Goal: Task Accomplishment & Management: Manage account settings

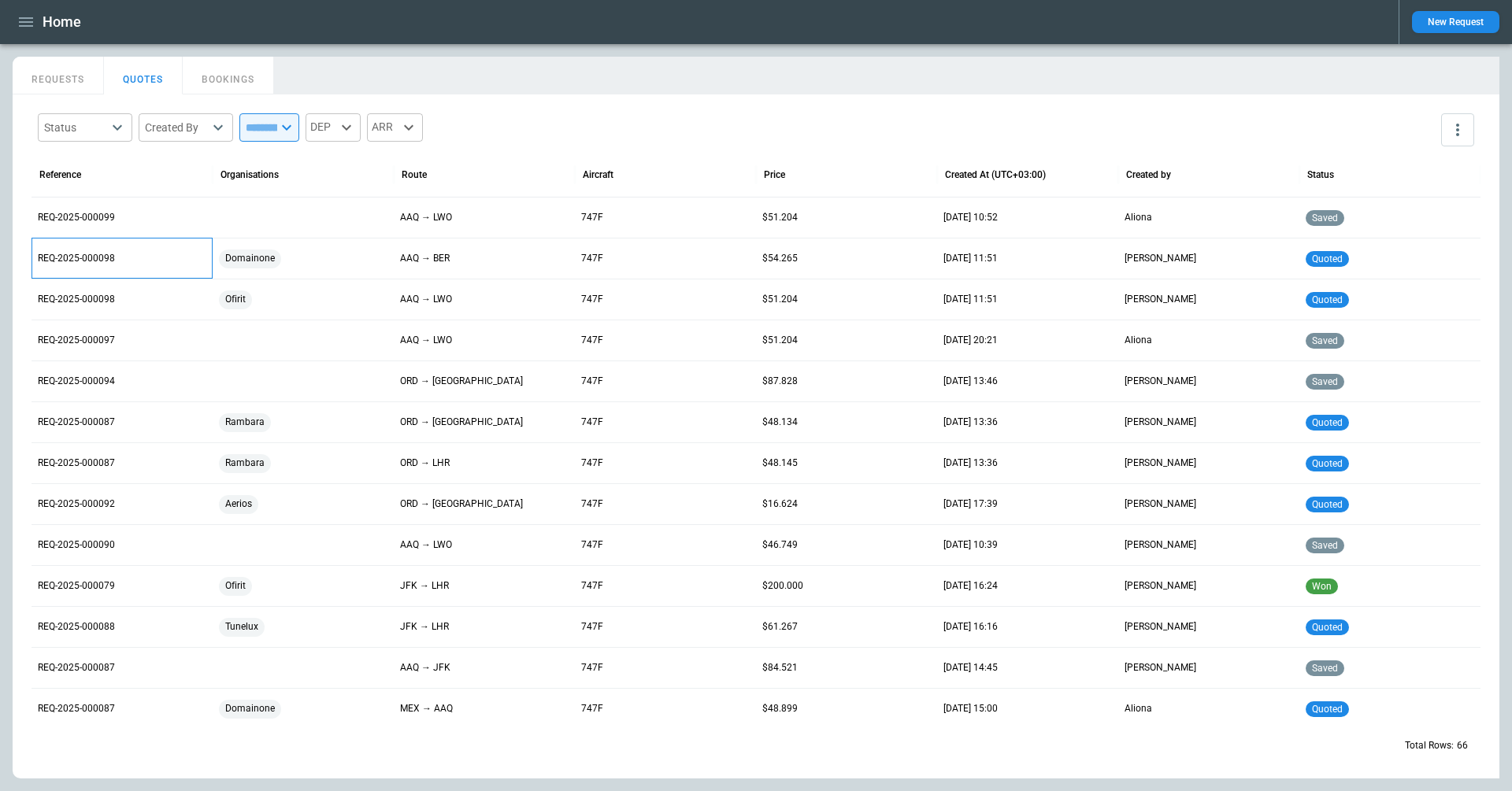
click at [77, 253] on p "REQ-2025-000098" at bounding box center [122, 259] width 169 height 14
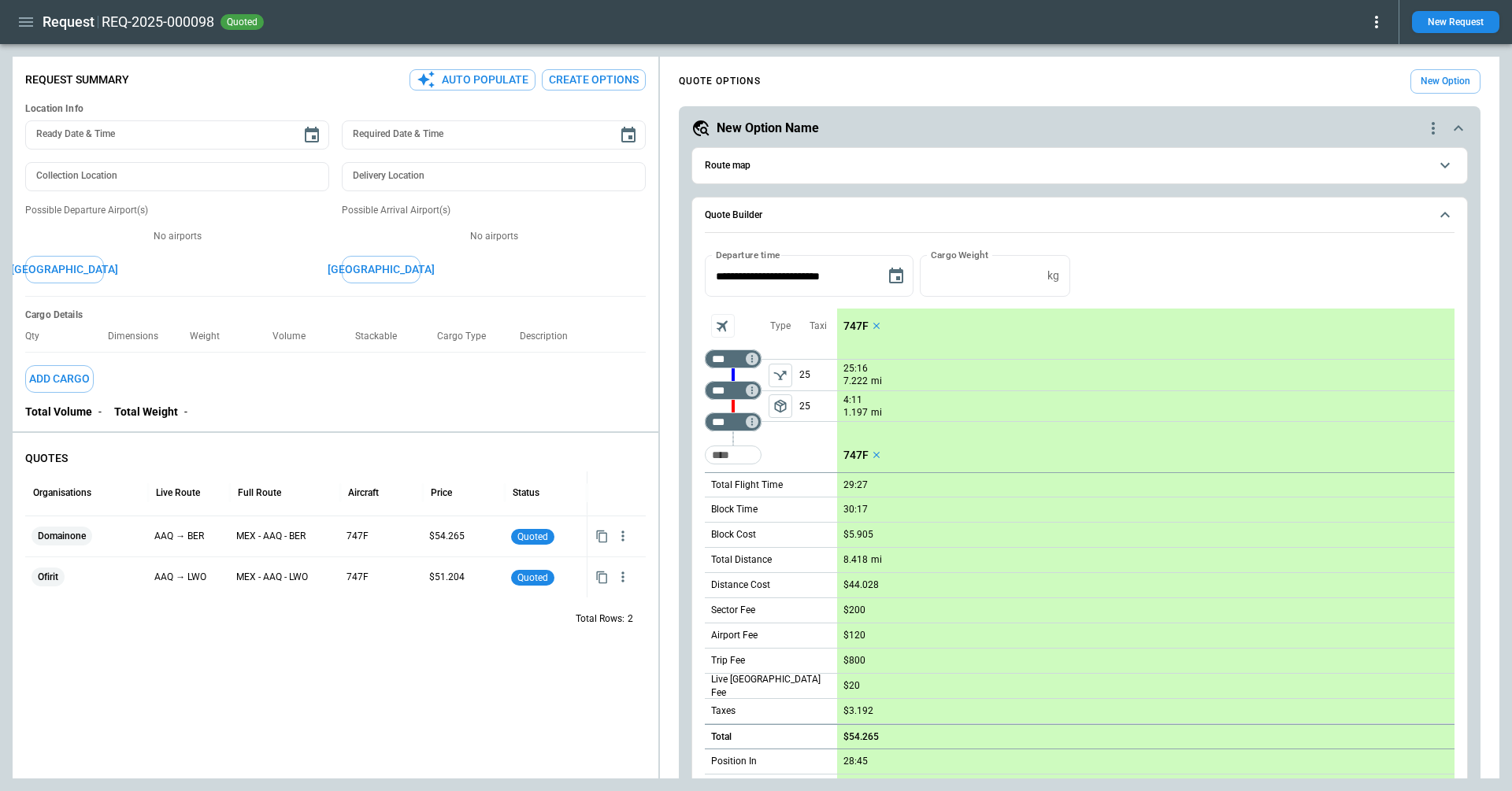
click at [36, 33] on div "Request REQ-2025-000098 quoted" at bounding box center [700, 22] width 1373 height 28
click at [32, 28] on icon "button" at bounding box center [26, 22] width 19 height 19
click at [31, 28] on div at bounding box center [756, 396] width 1512 height 791
click at [23, 19] on icon "button" at bounding box center [26, 22] width 19 height 19
click at [84, 190] on li "Switch tenant" at bounding box center [72, 186] width 118 height 26
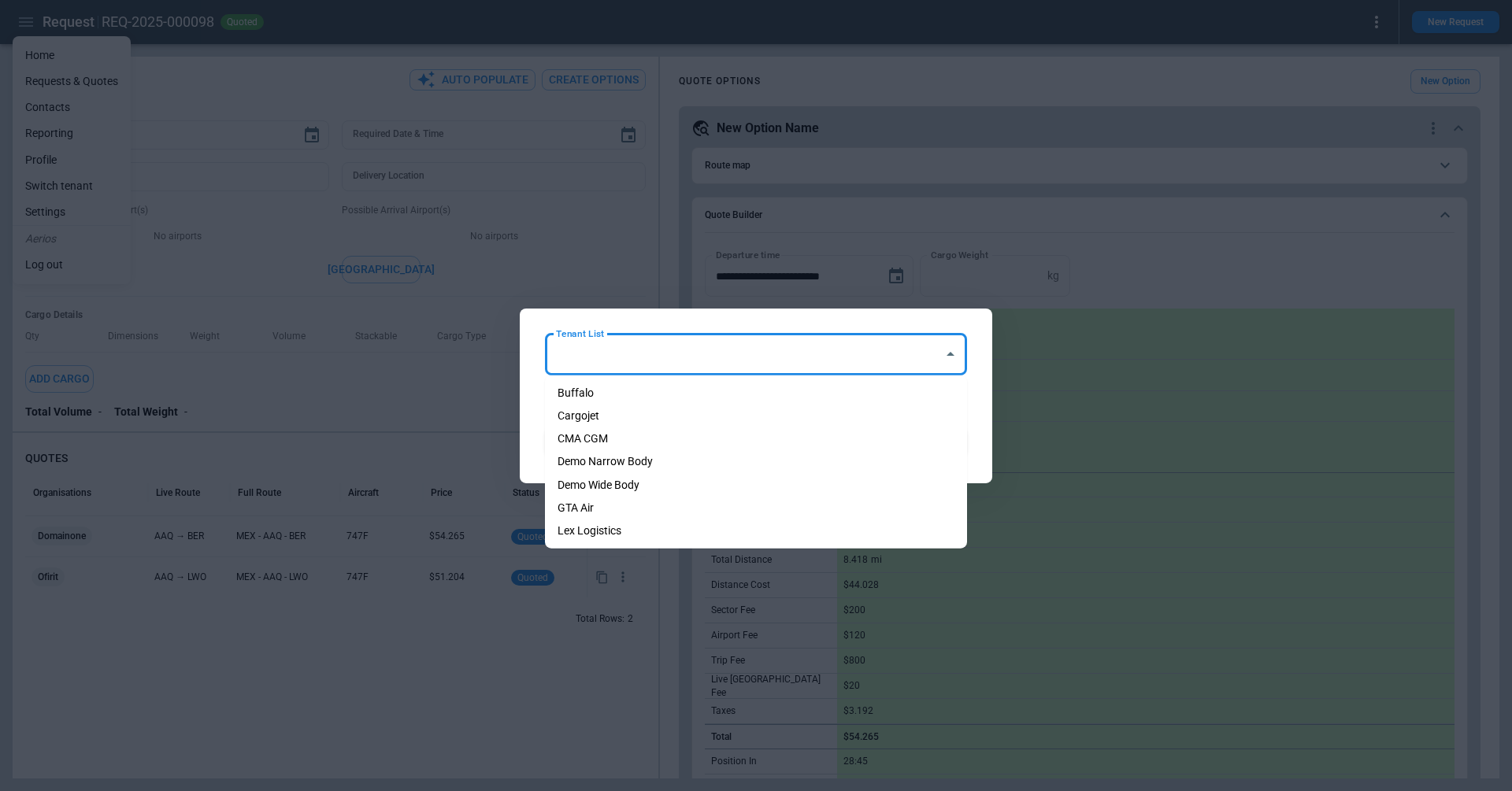
click at [786, 354] on input "Tenant List" at bounding box center [744, 354] width 385 height 28
click at [745, 409] on li "Cargojet" at bounding box center [756, 416] width 422 height 23
type input "********"
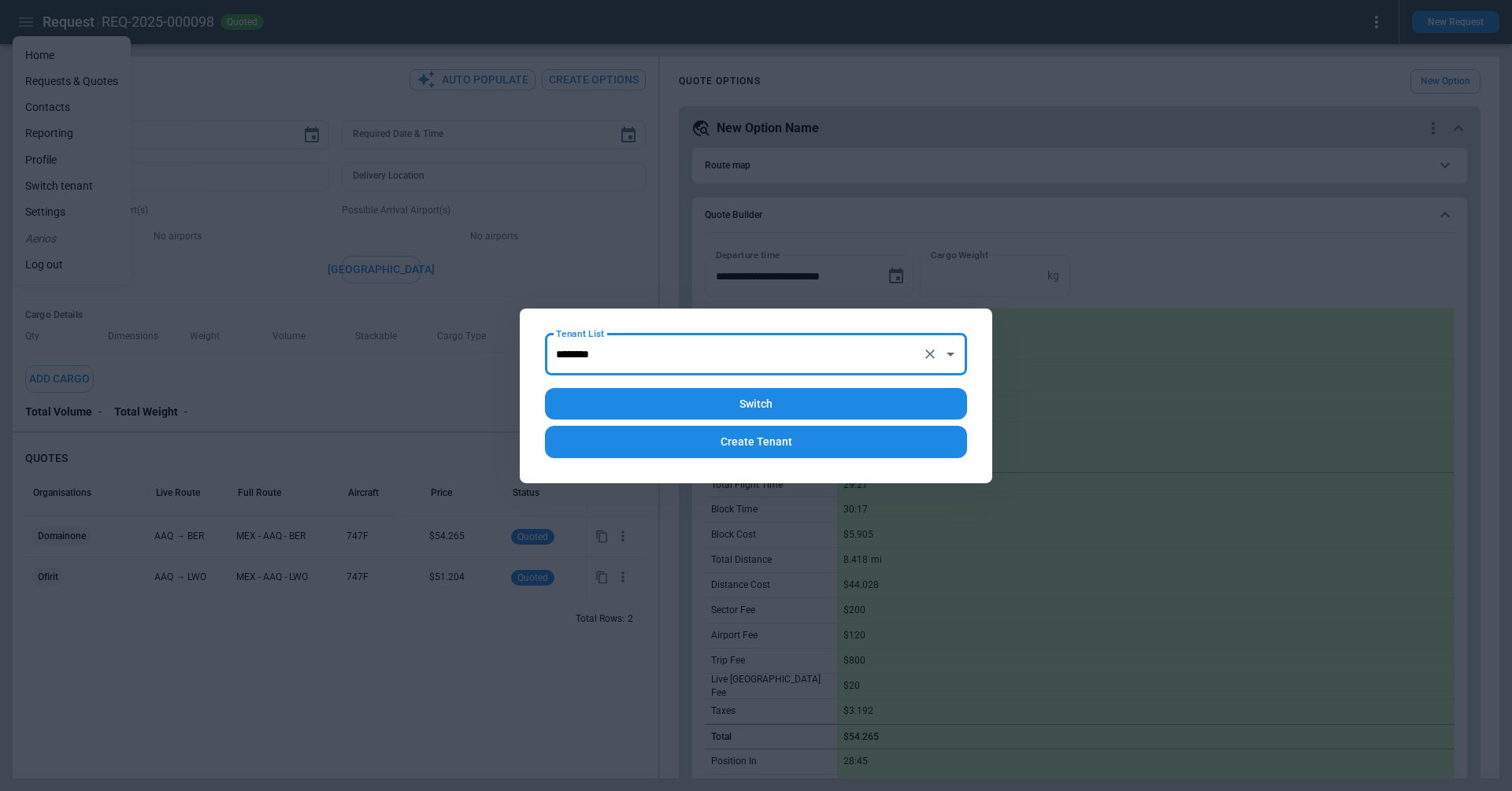
click at [736, 407] on button "Switch" at bounding box center [756, 404] width 422 height 32
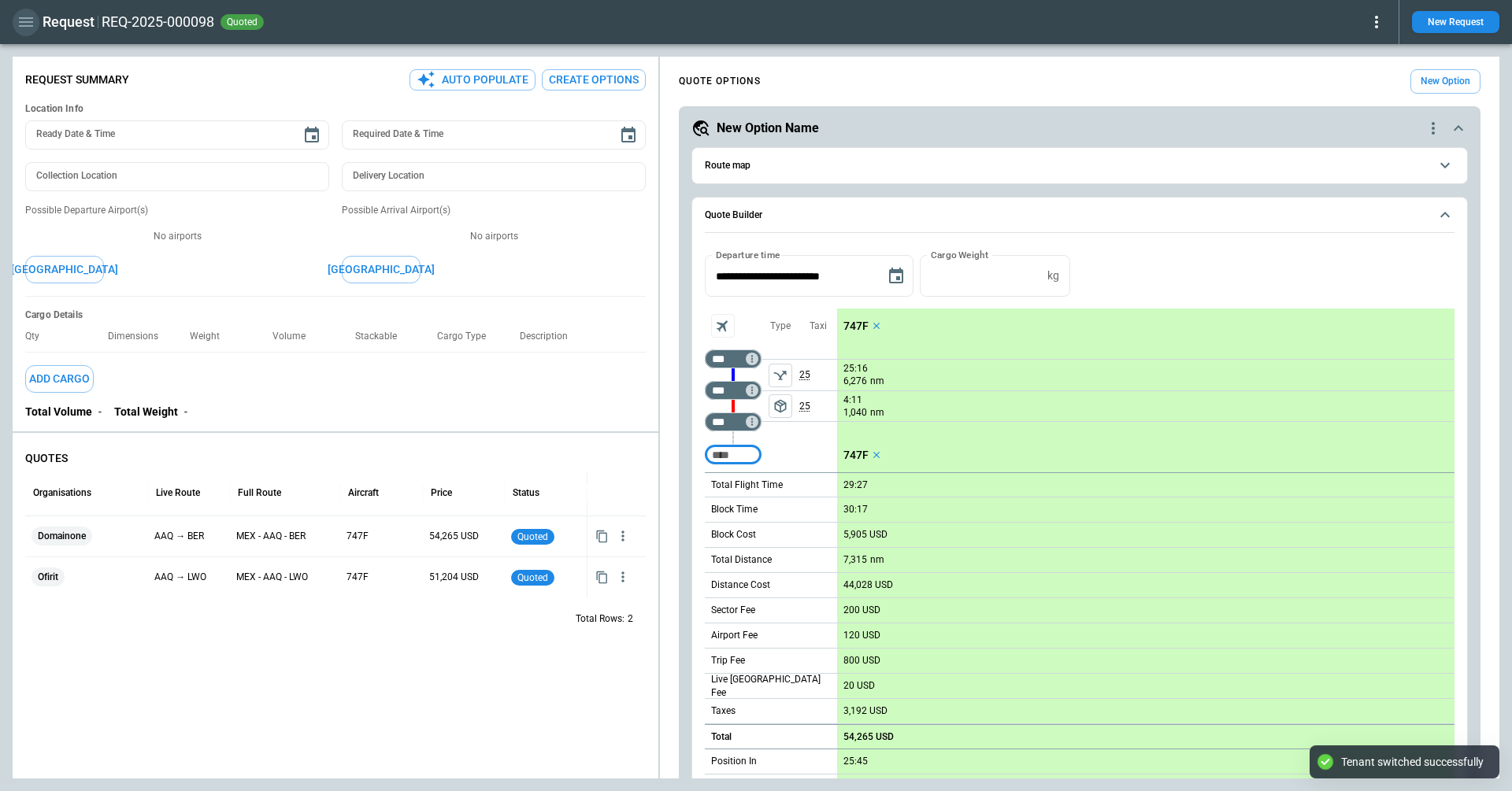
type textarea "*"
click at [24, 21] on icon "button" at bounding box center [26, 22] width 14 height 9
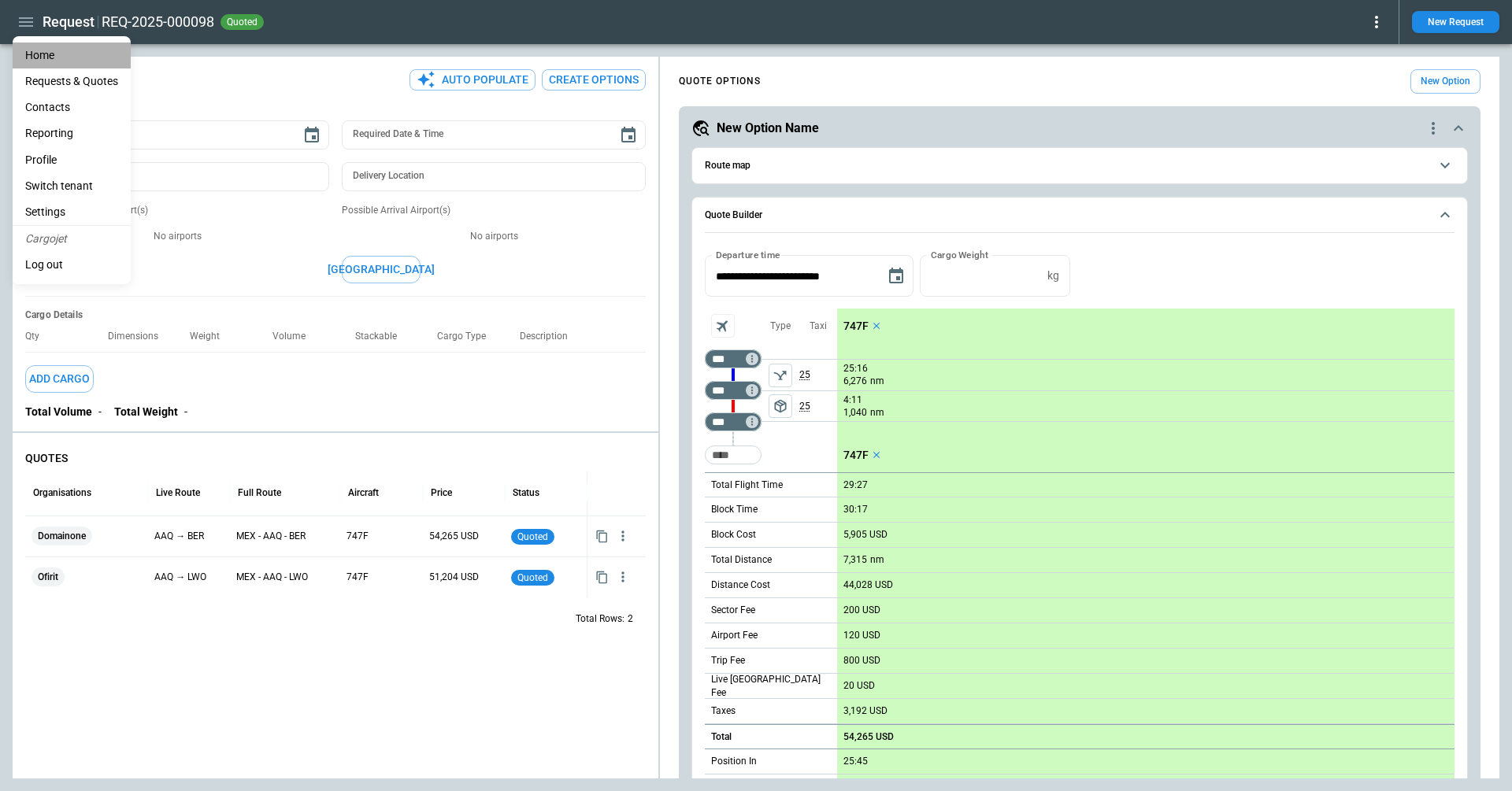
click at [36, 57] on li "Home" at bounding box center [72, 55] width 118 height 26
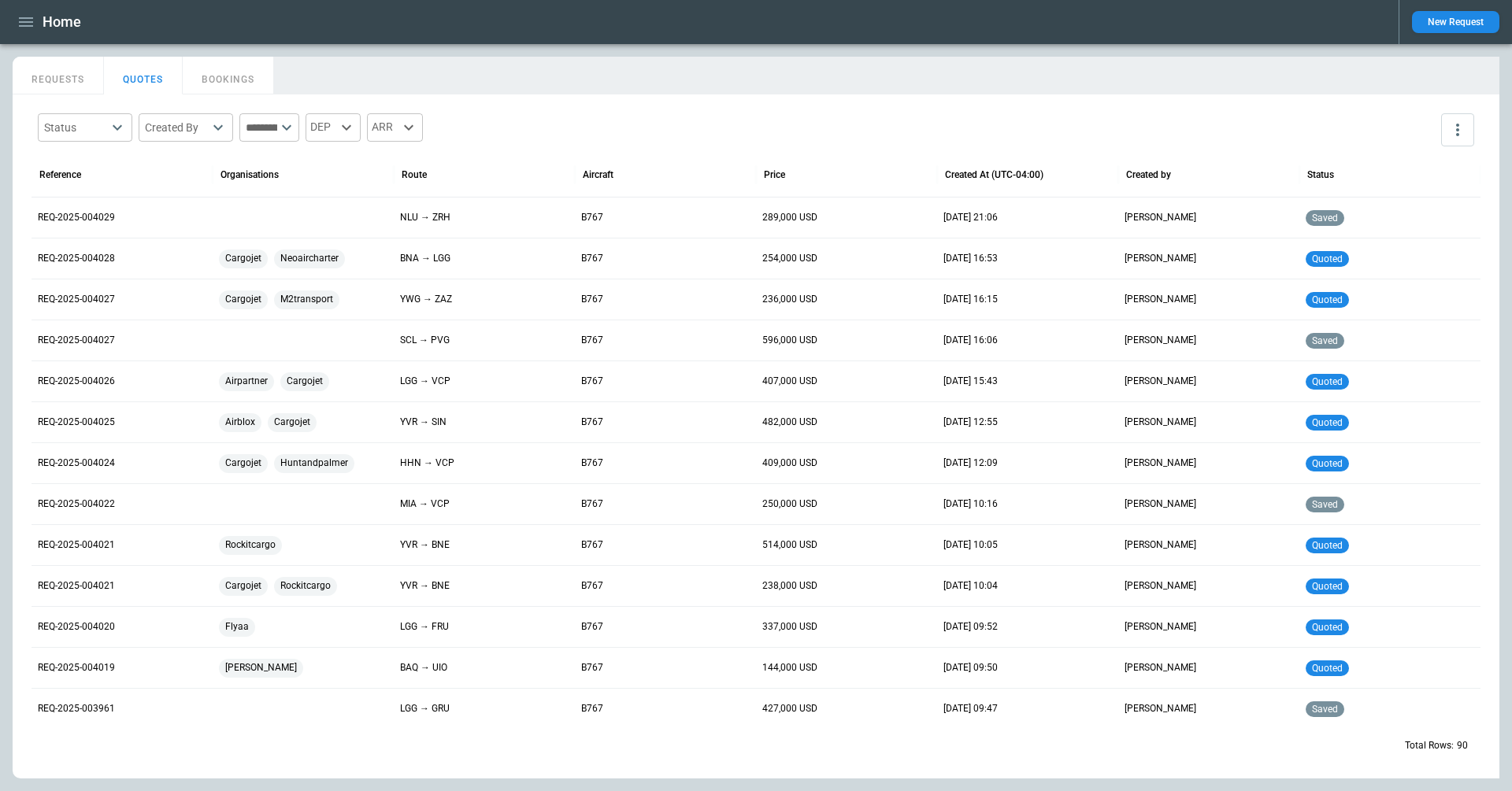
click at [28, 26] on icon "button" at bounding box center [26, 22] width 14 height 9
click at [28, 24] on icon "button" at bounding box center [26, 22] width 19 height 19
click at [59, 109] on li "Contacts" at bounding box center [72, 107] width 118 height 26
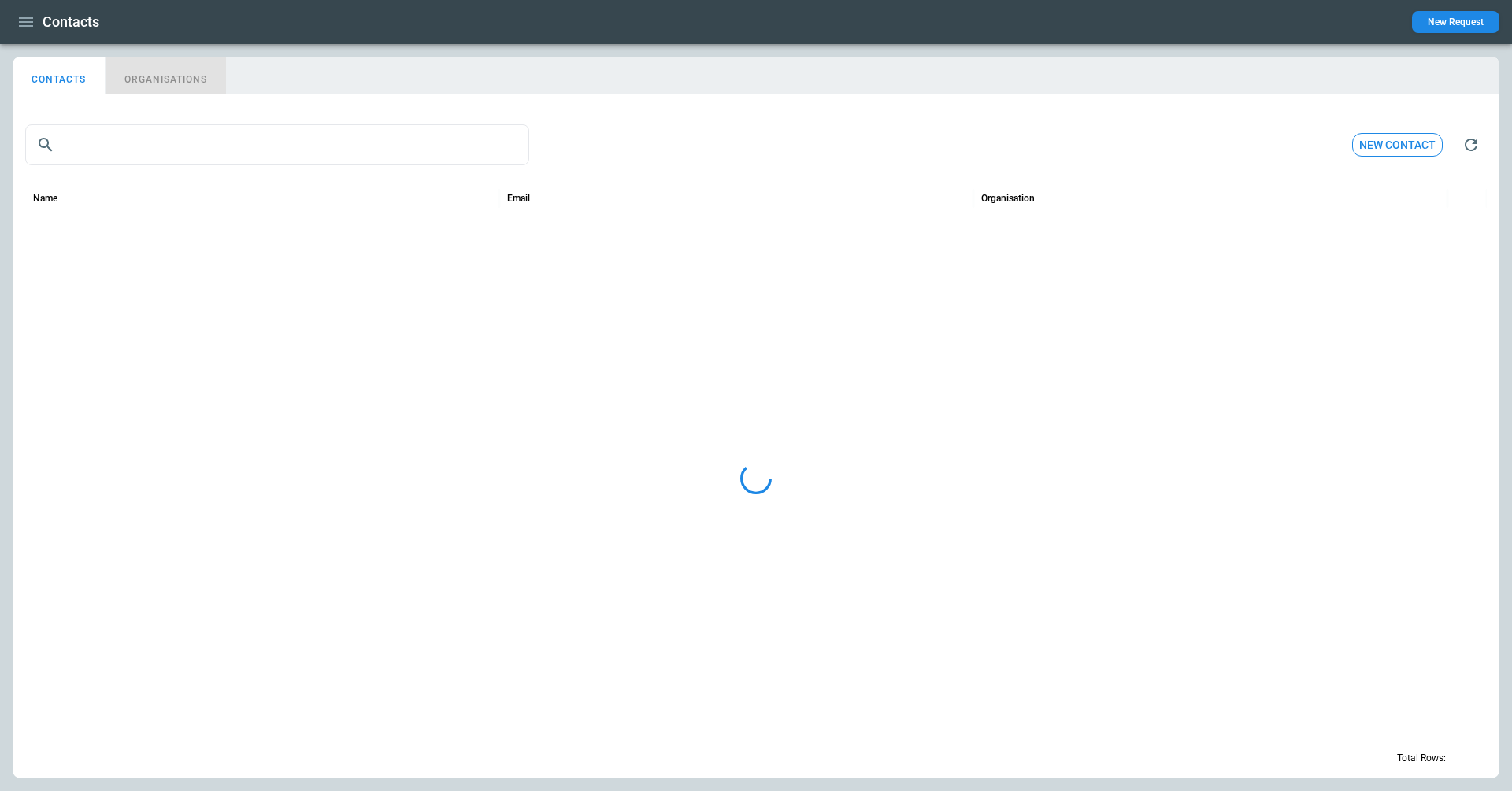
click at [204, 78] on button "ORGANISATIONS" at bounding box center [165, 75] width 120 height 38
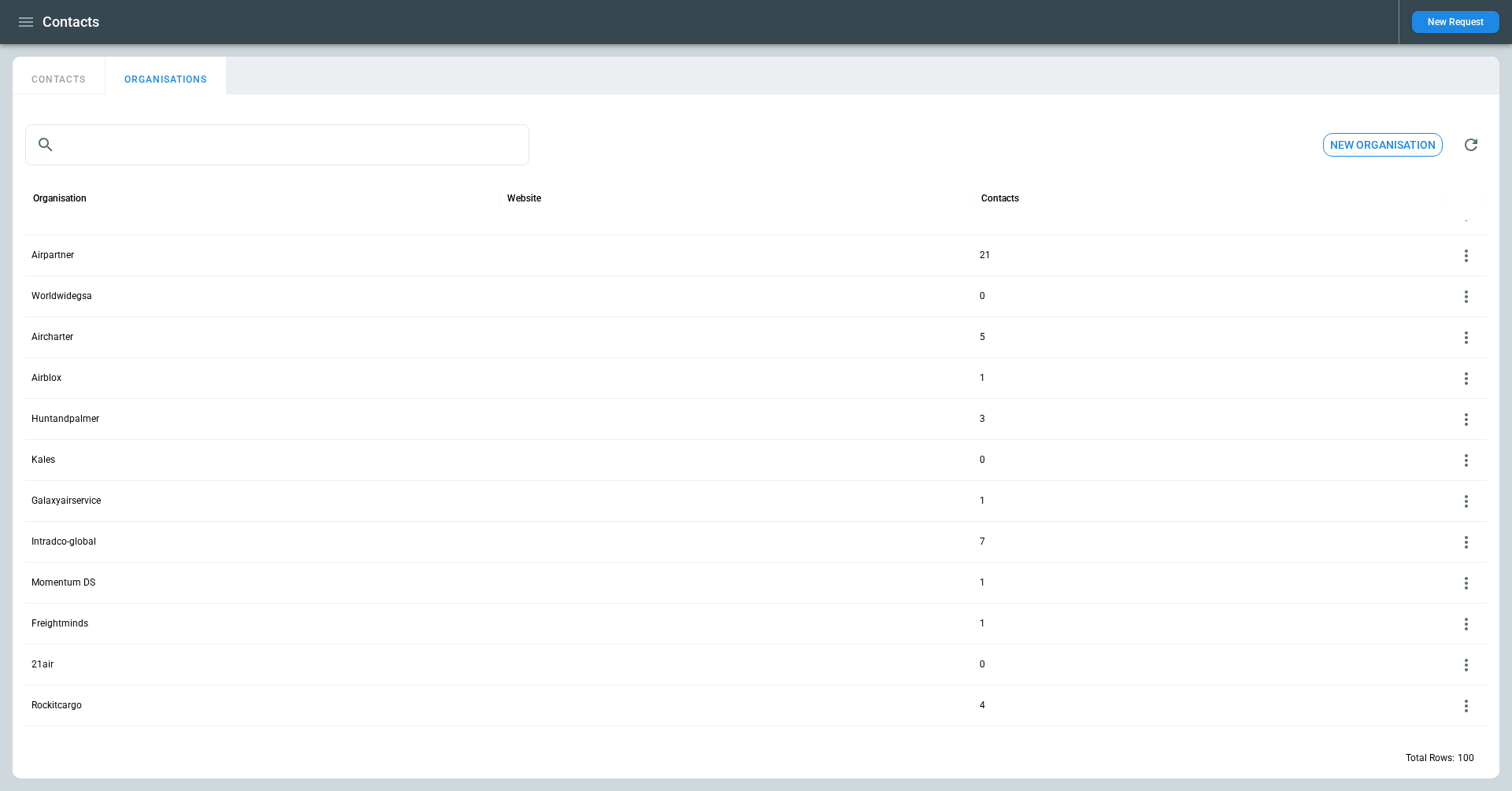
scroll to position [251, 0]
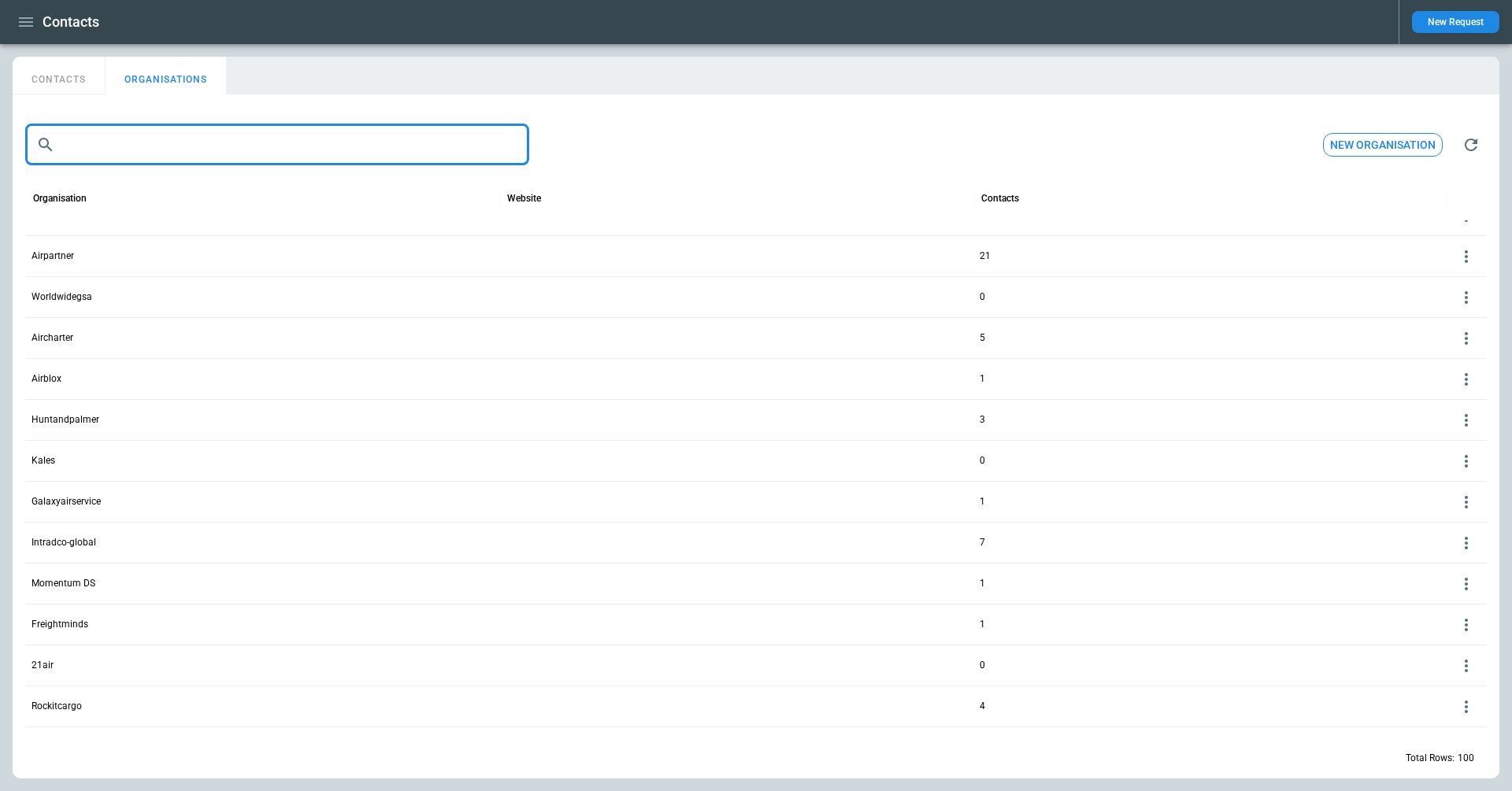
click at [87, 143] on input "text" at bounding box center [296, 145] width 468 height 41
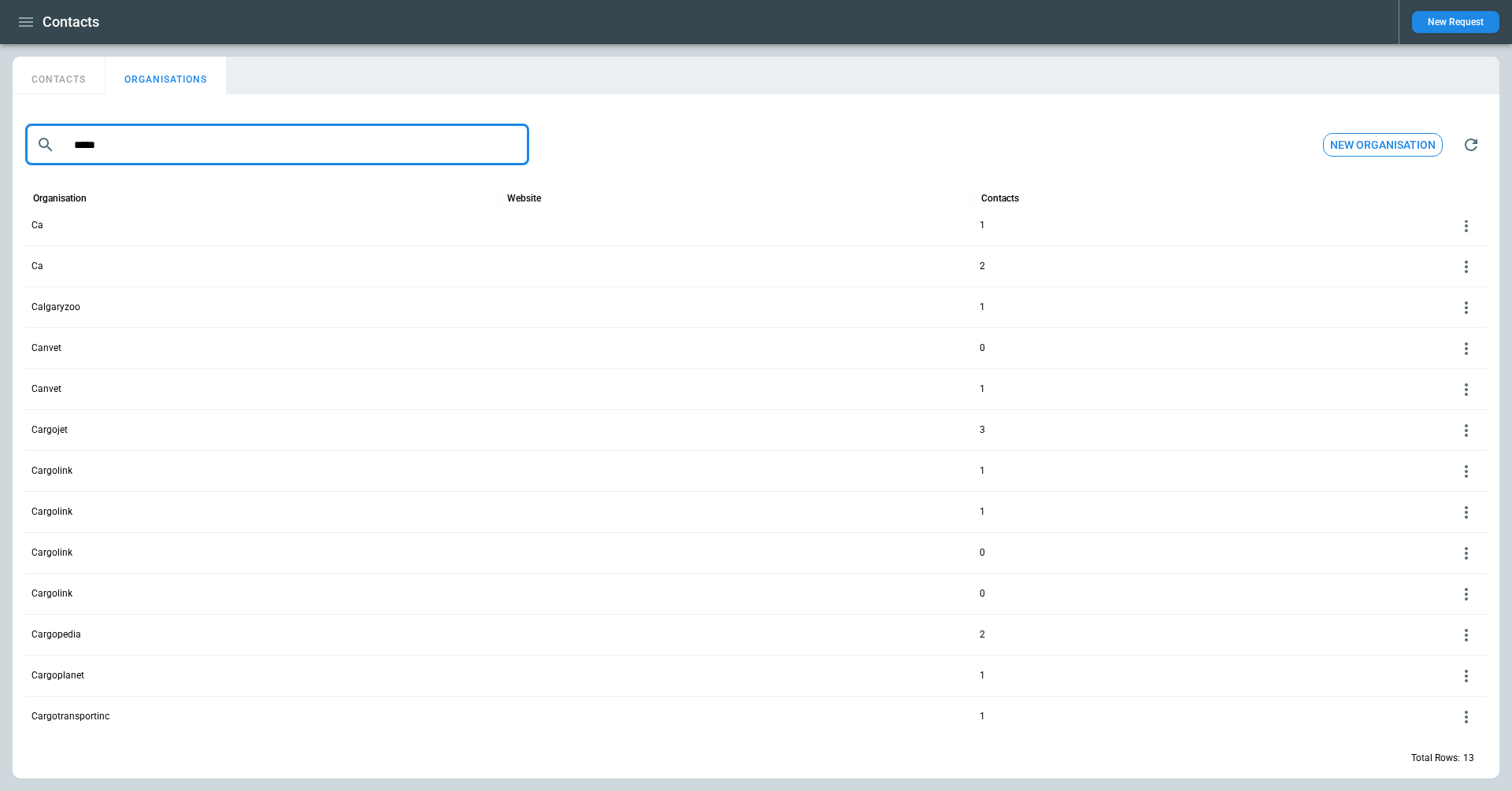
scroll to position [0, 0]
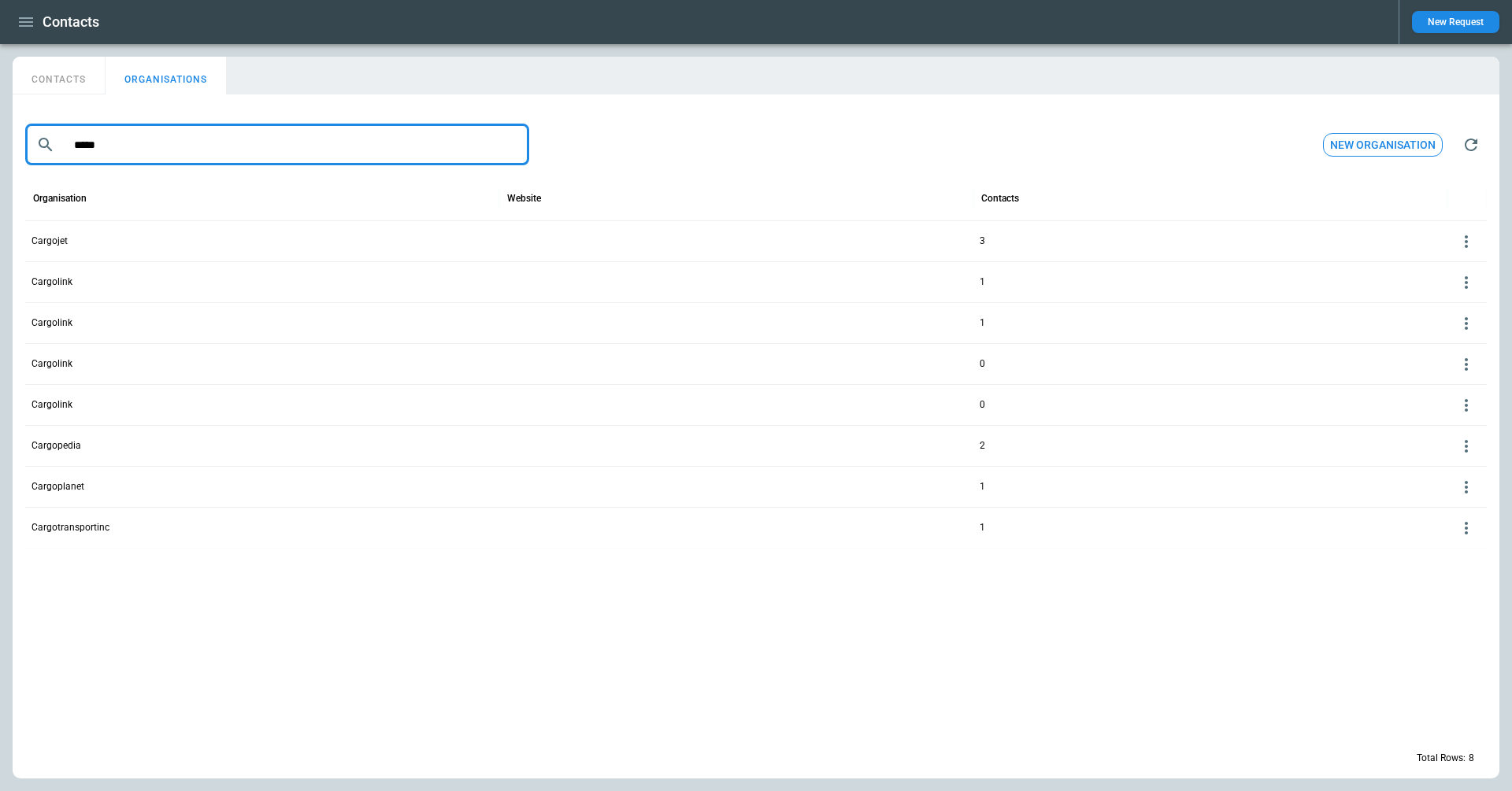
type input "*****"
click at [69, 241] on p "Cargojet" at bounding box center [262, 241] width 462 height 14
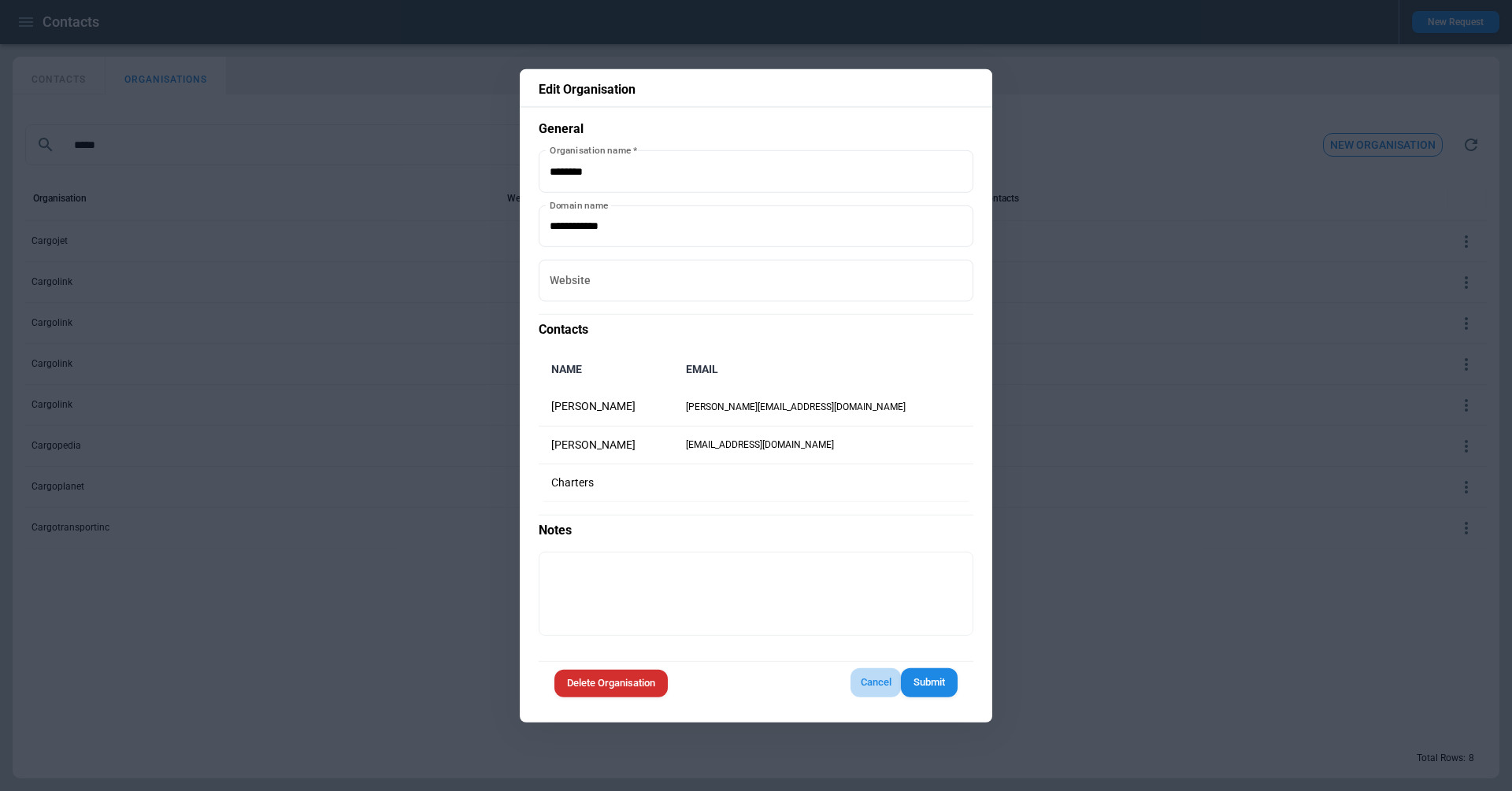
click at [868, 682] on button "Cancel" at bounding box center [876, 683] width 50 height 29
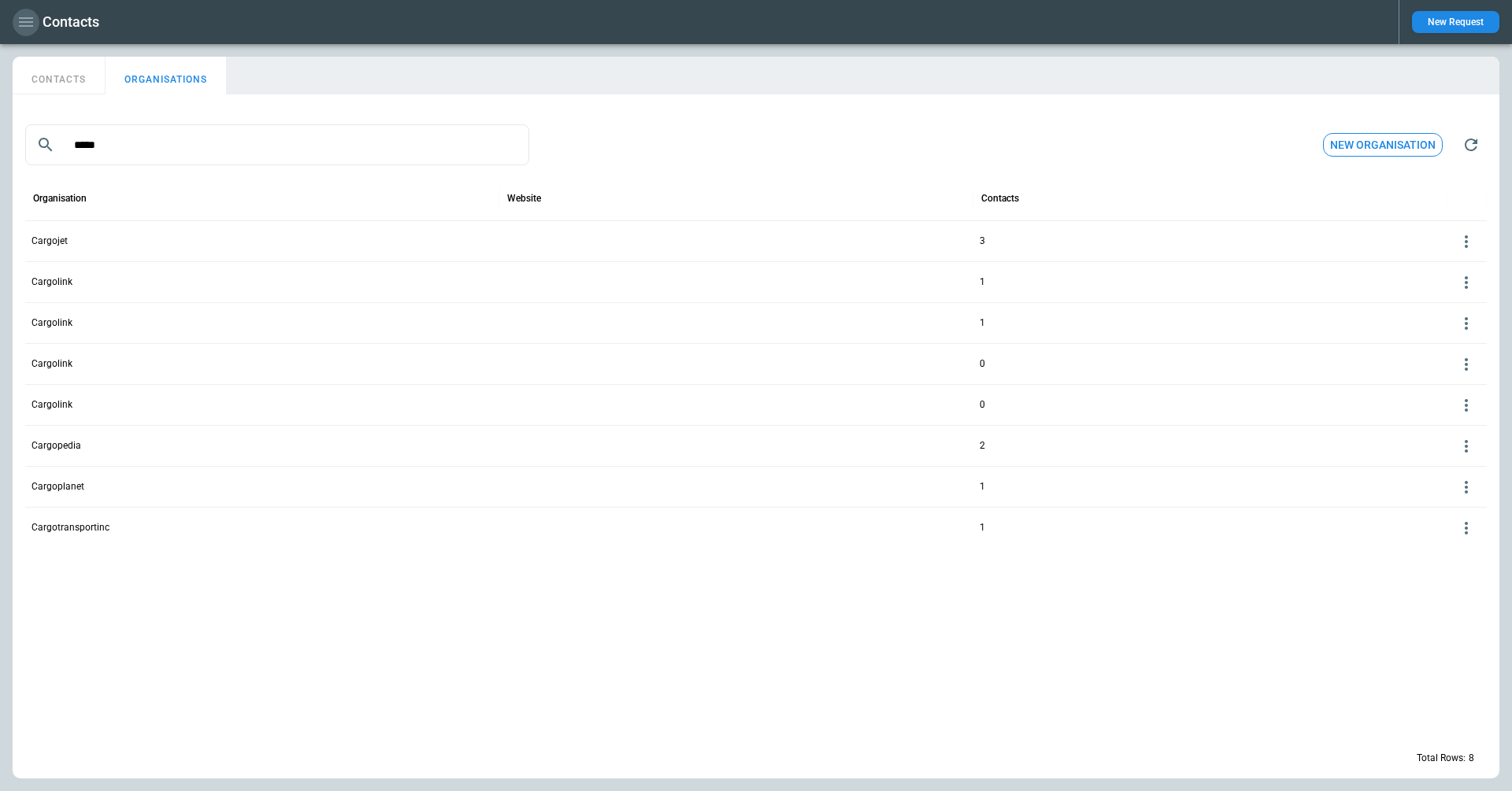
click at [17, 27] on icon "button" at bounding box center [26, 22] width 19 height 19
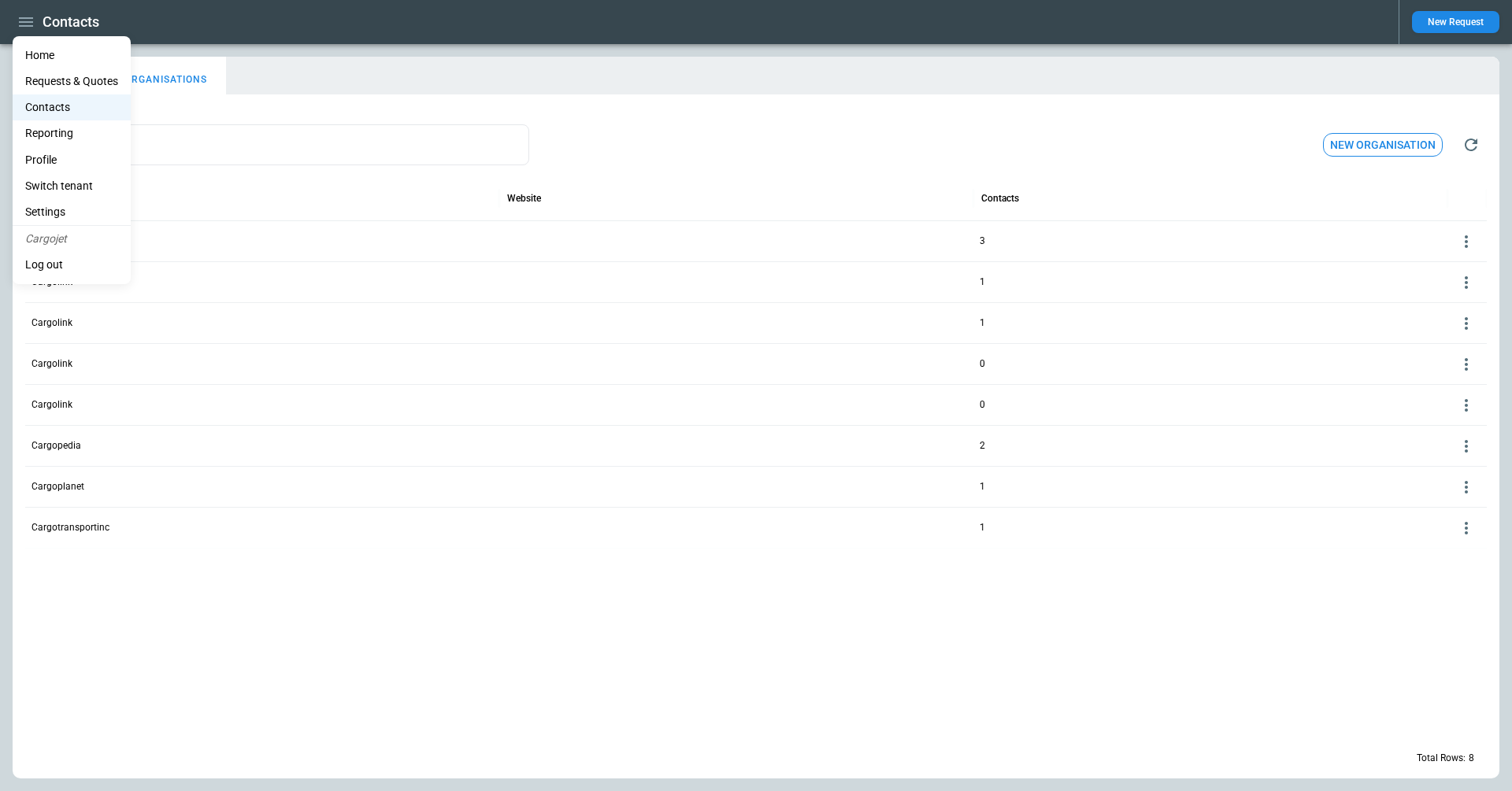
click at [225, 81] on div at bounding box center [756, 396] width 1512 height 791
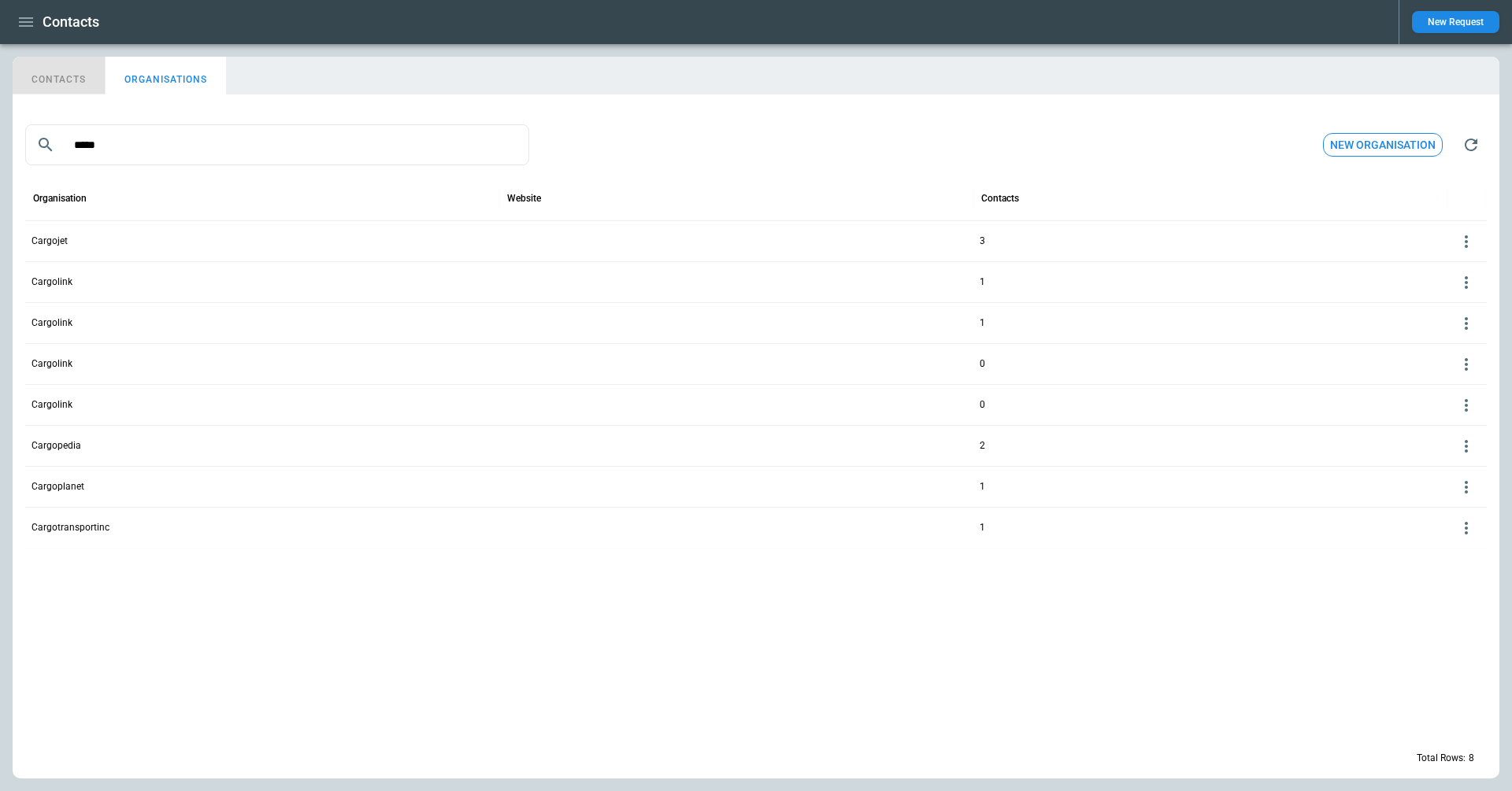
click at [62, 75] on button "CONTACTS" at bounding box center [59, 75] width 93 height 38
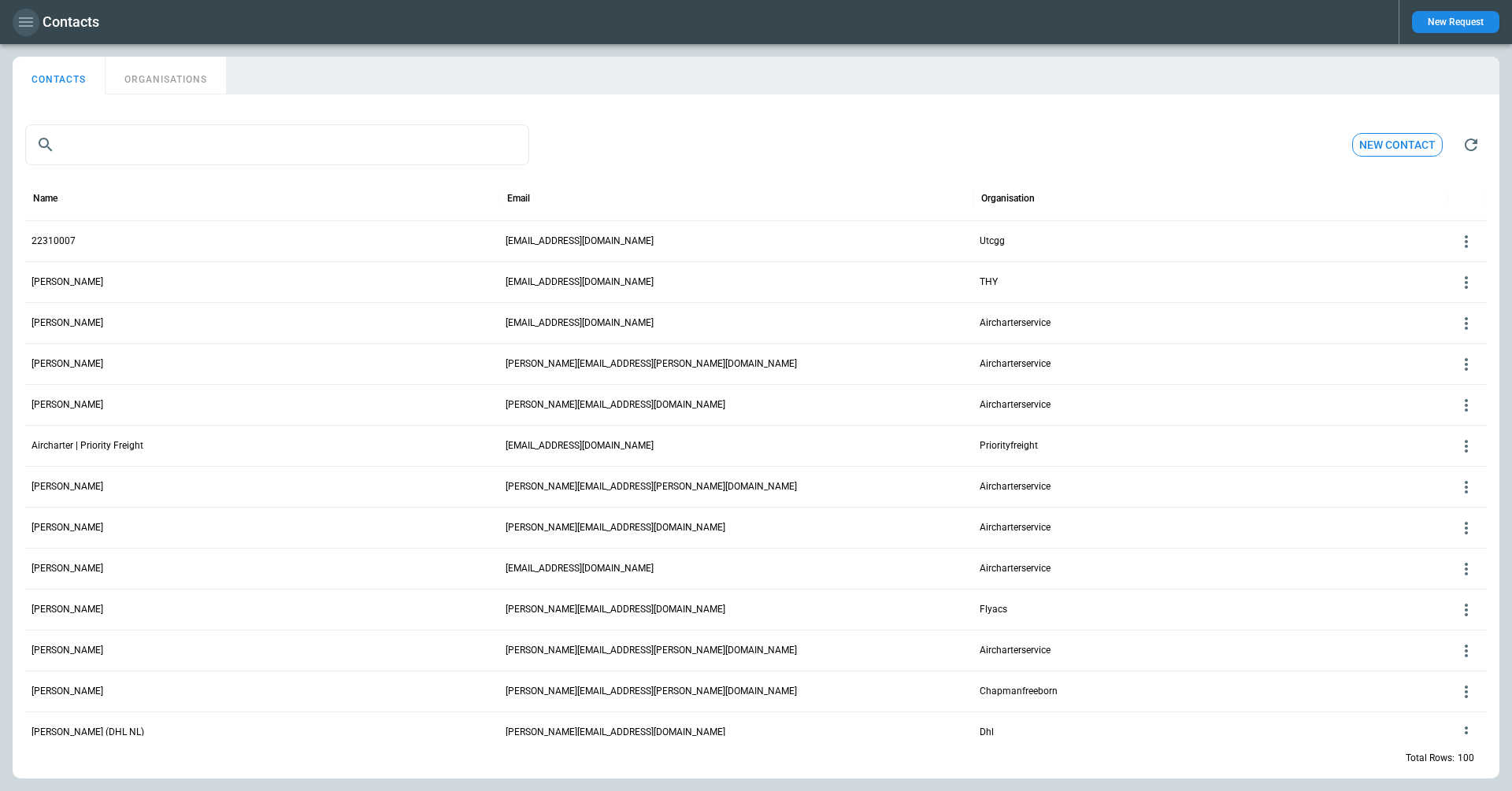
click at [27, 25] on icon "button" at bounding box center [26, 22] width 19 height 19
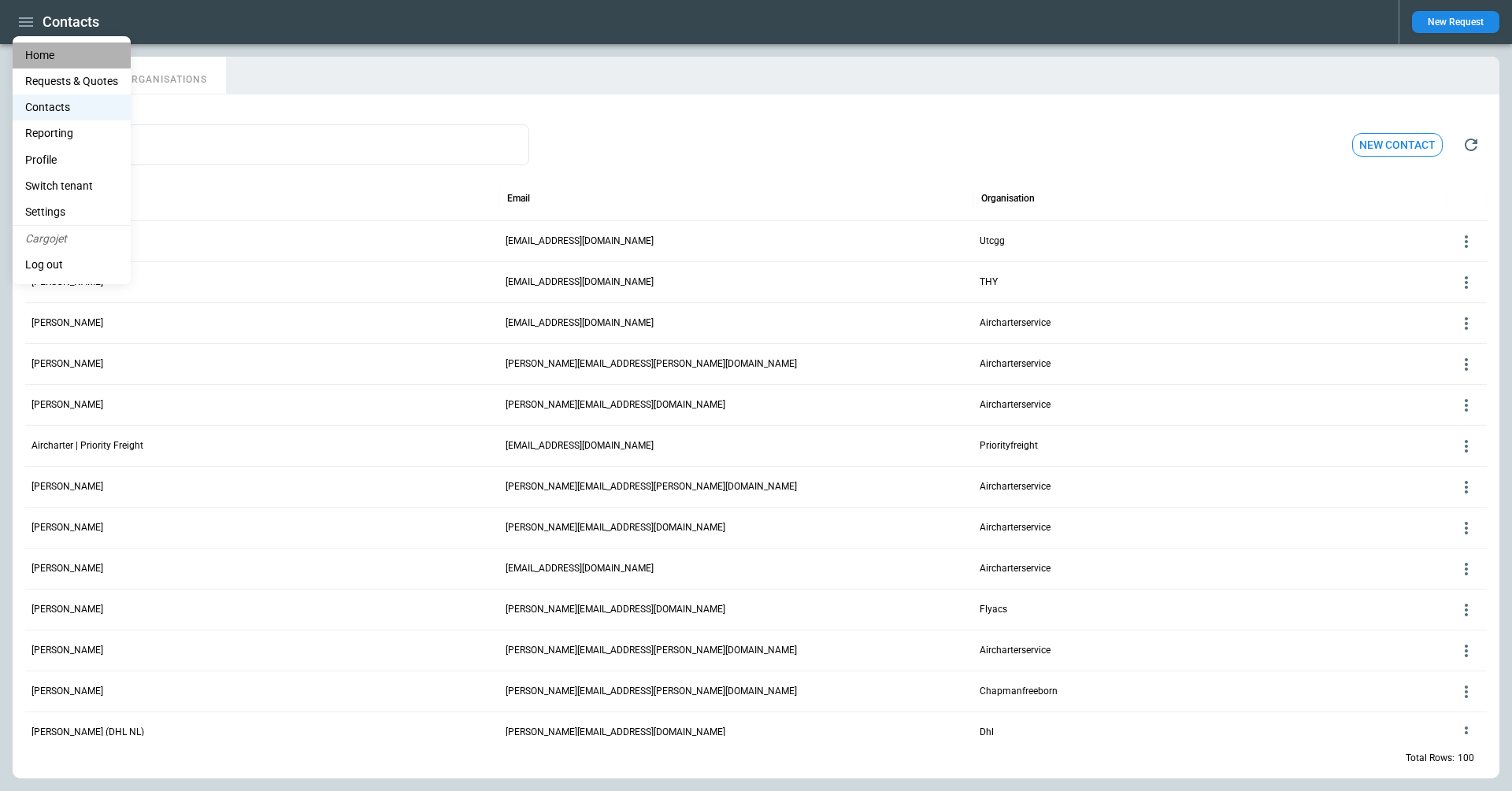
click at [40, 58] on li "Home" at bounding box center [72, 55] width 118 height 26
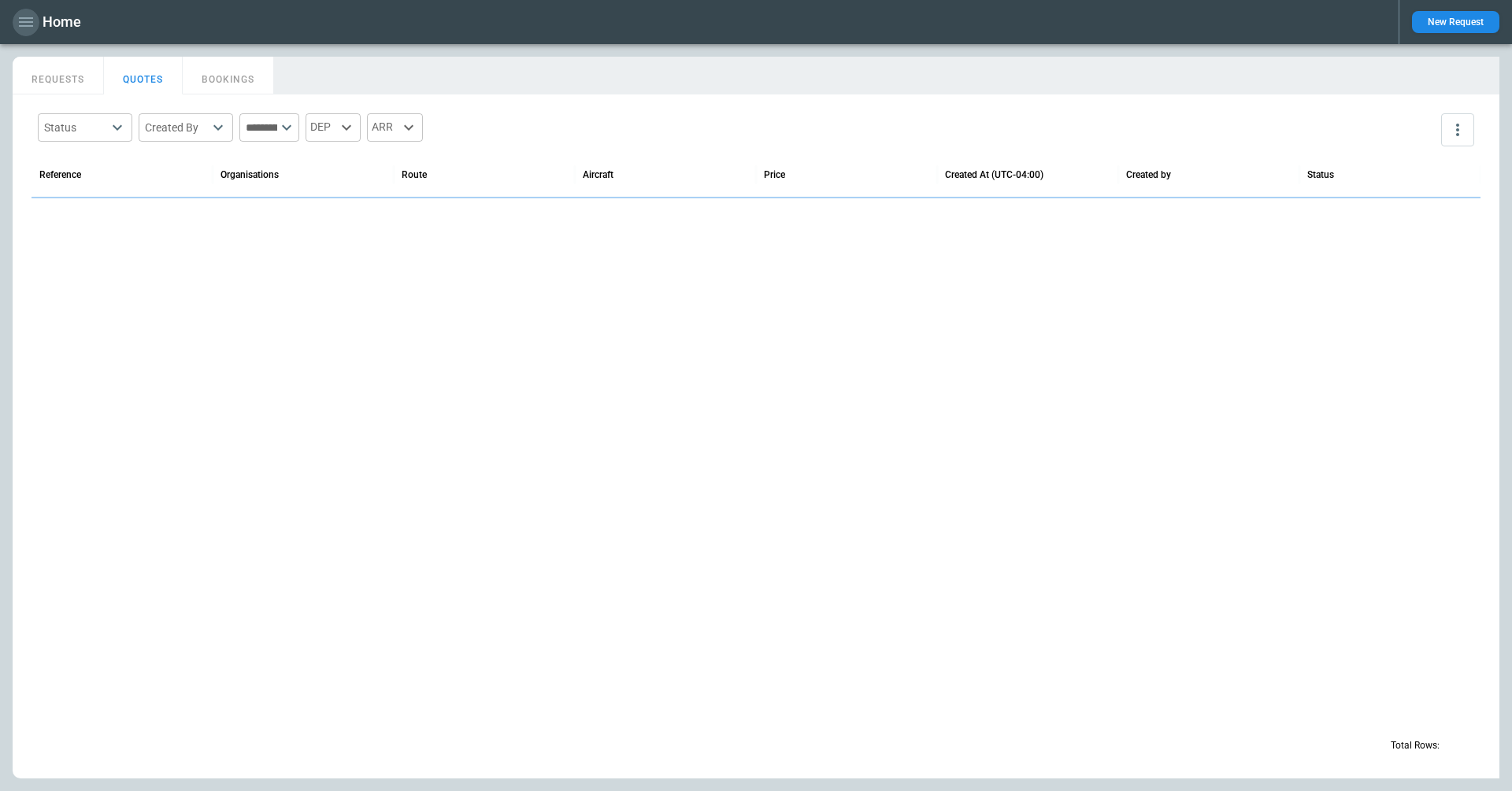
click at [28, 28] on icon "button" at bounding box center [26, 22] width 19 height 19
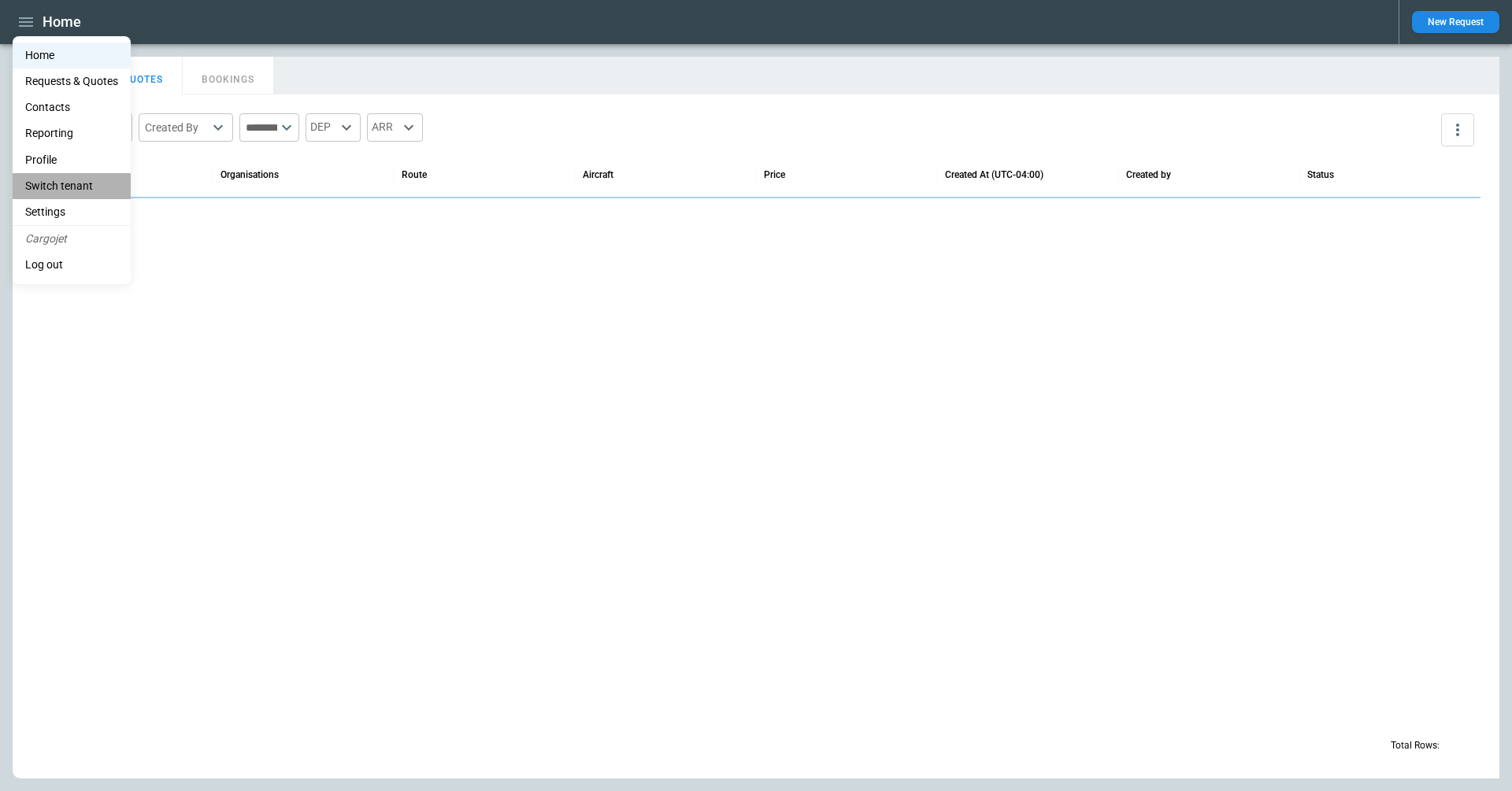
click at [60, 175] on li "Switch tenant" at bounding box center [72, 186] width 118 height 26
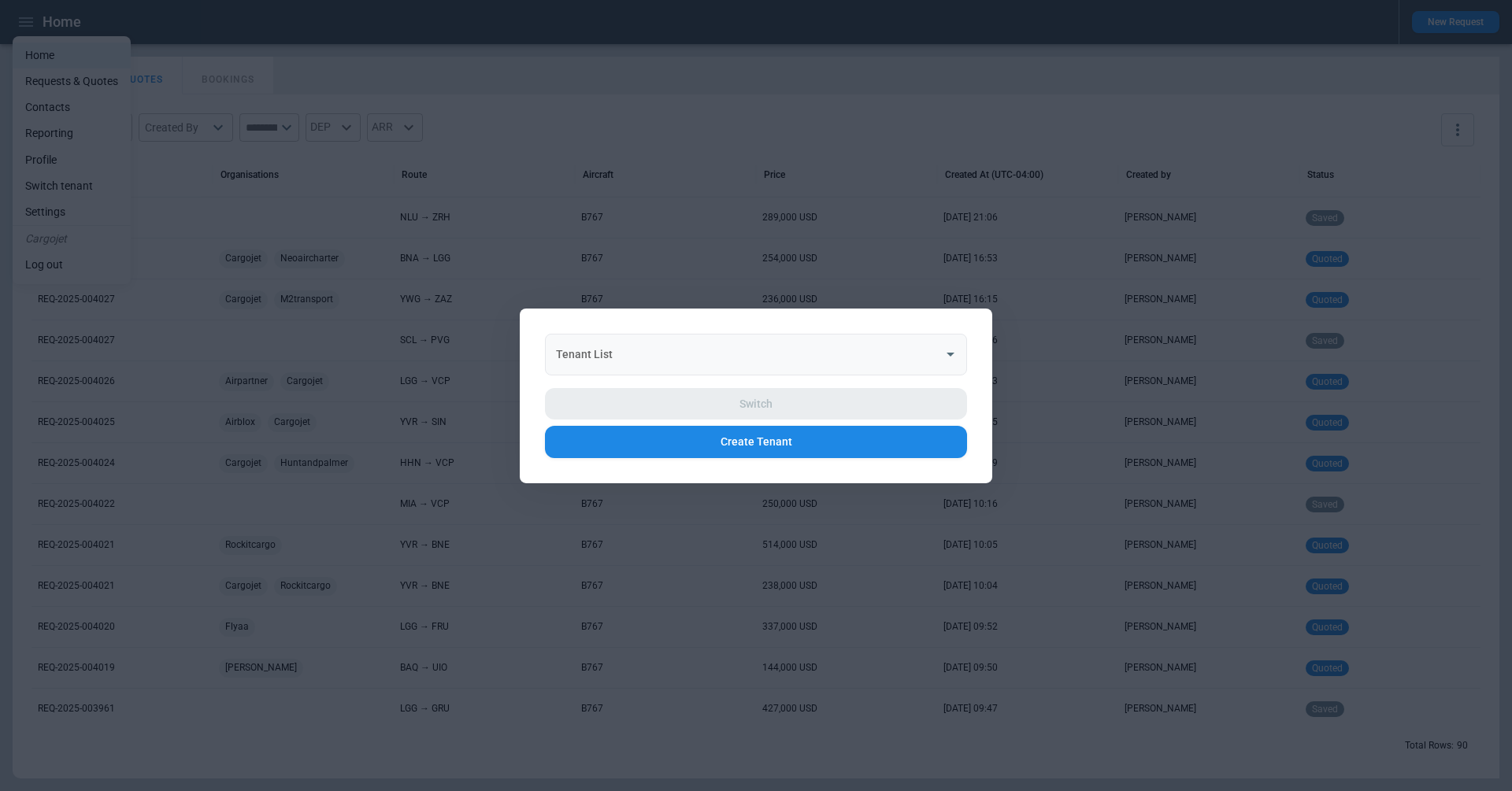
click at [669, 368] on input "Tenant List" at bounding box center [744, 354] width 385 height 28
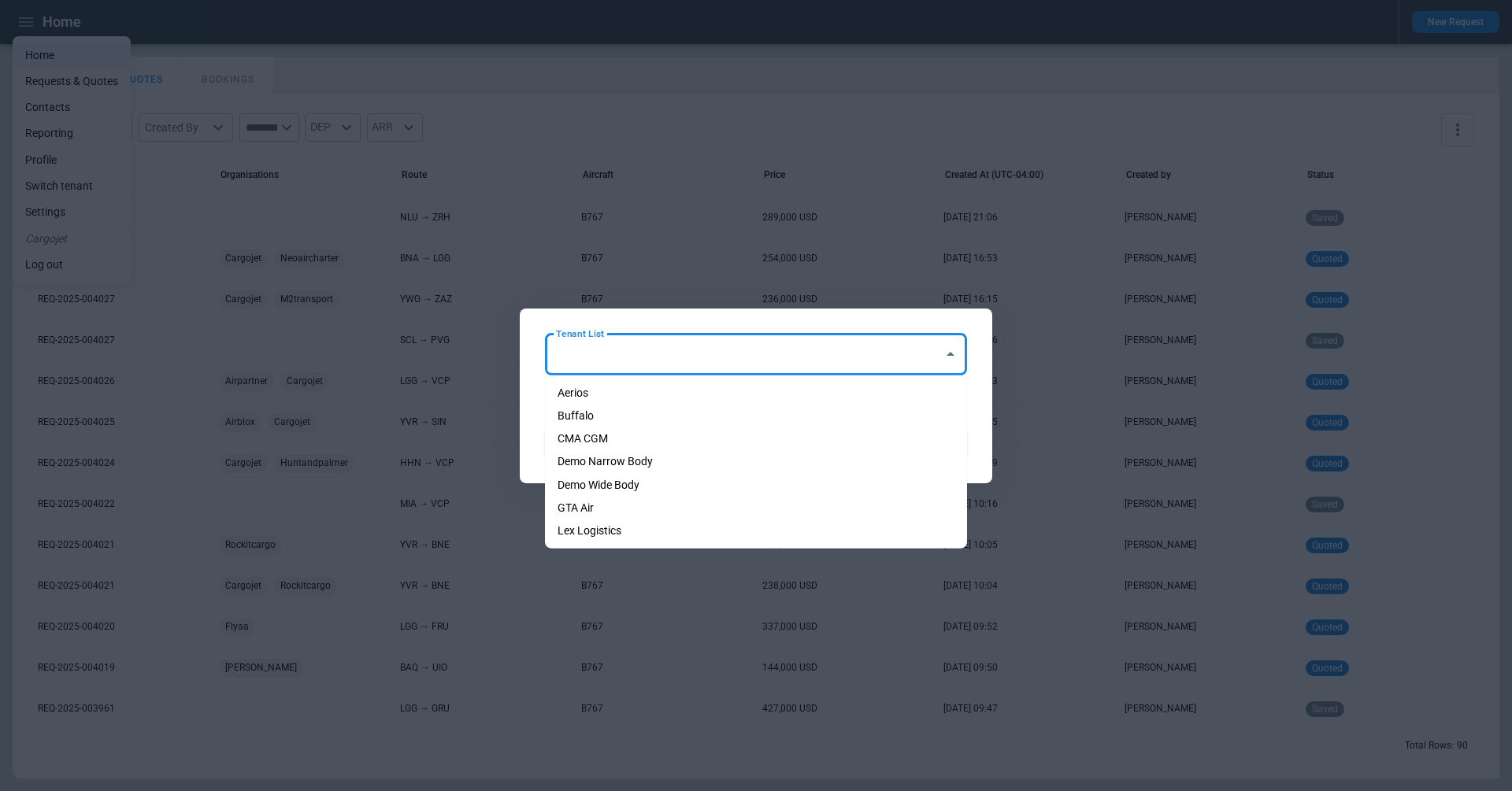
drag, startPoint x: 659, startPoint y: 410, endPoint x: 652, endPoint y: 401, distance: 11.4
click at [652, 401] on ul "Aerios Buffalo CMA CGM Demo Narrow Body Demo Wide Body GTA Air Lex Logistics" at bounding box center [756, 462] width 422 height 173
click at [658, 401] on li "Aerios" at bounding box center [756, 393] width 422 height 23
type input "******"
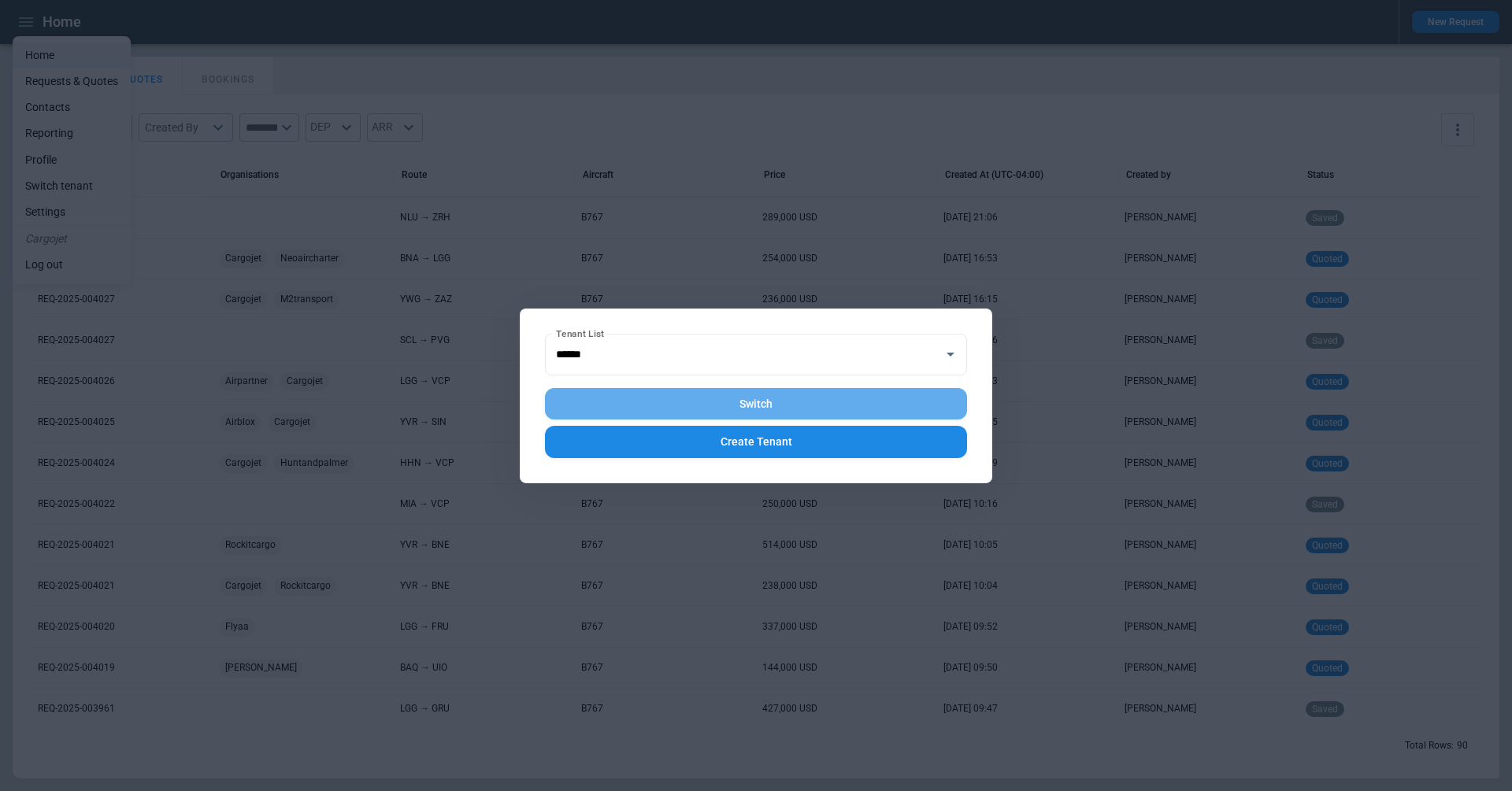
click at [685, 402] on button "Switch" at bounding box center [756, 404] width 422 height 32
